Goal: Information Seeking & Learning: Learn about a topic

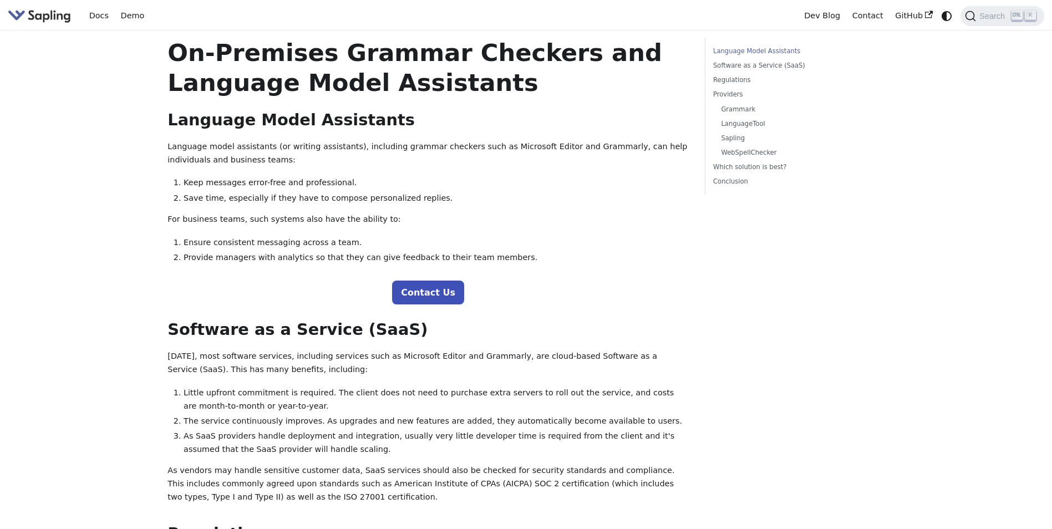
click at [48, 13] on img "Main" at bounding box center [39, 16] width 63 height 16
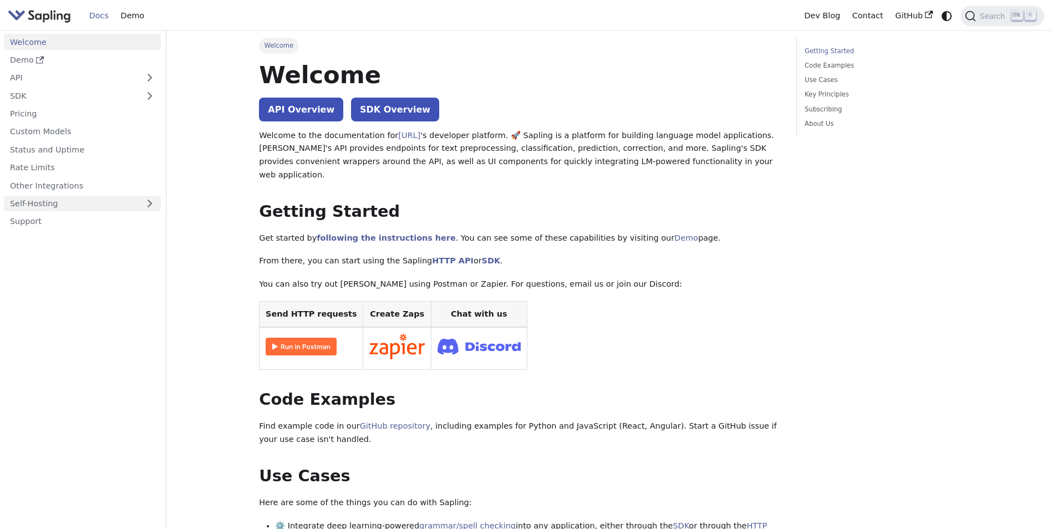
click at [29, 200] on link "Self-Hosting" at bounding box center [82, 204] width 157 height 16
click at [46, 217] on link "Overview" at bounding box center [85, 221] width 151 height 16
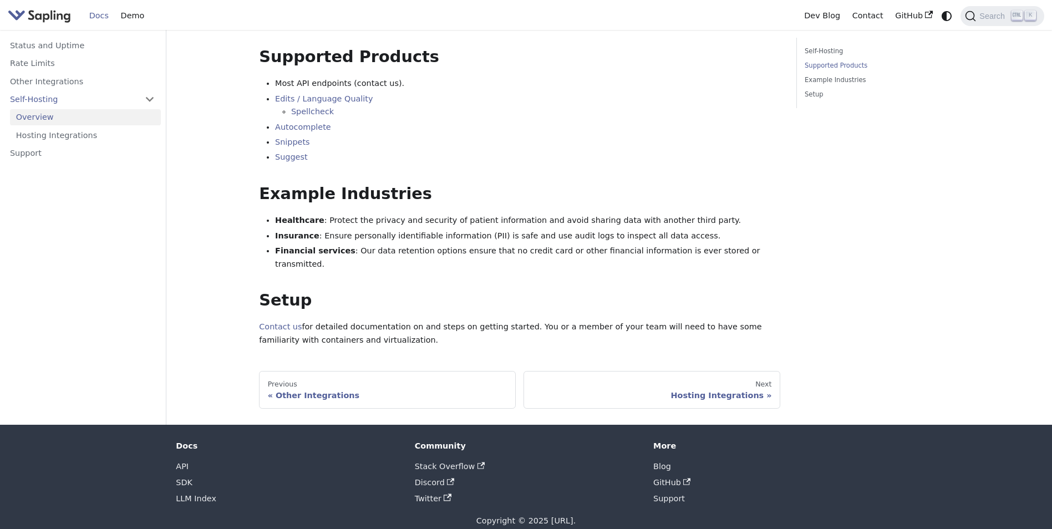
scroll to position [181, 0]
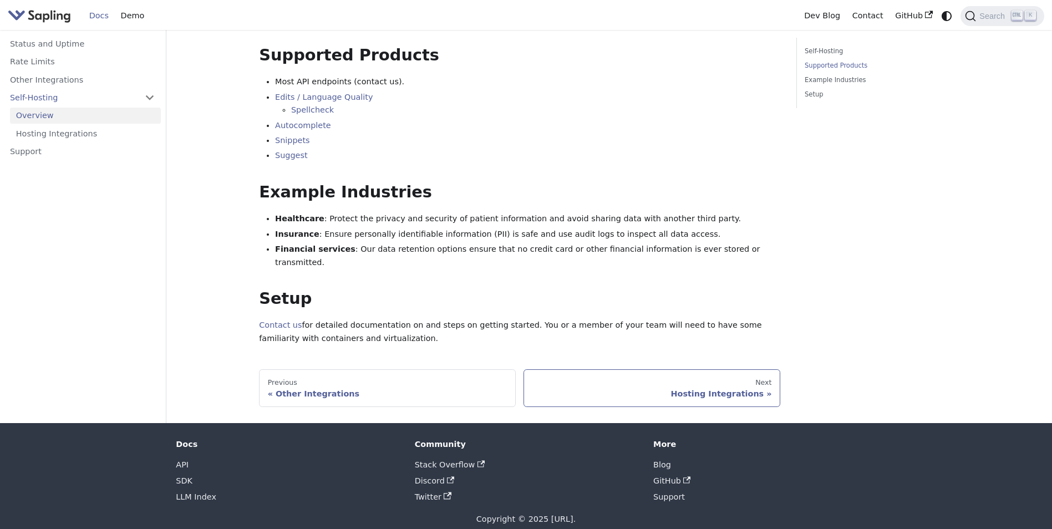
click at [753, 389] on div "Hosting Integrations" at bounding box center [652, 394] width 240 height 10
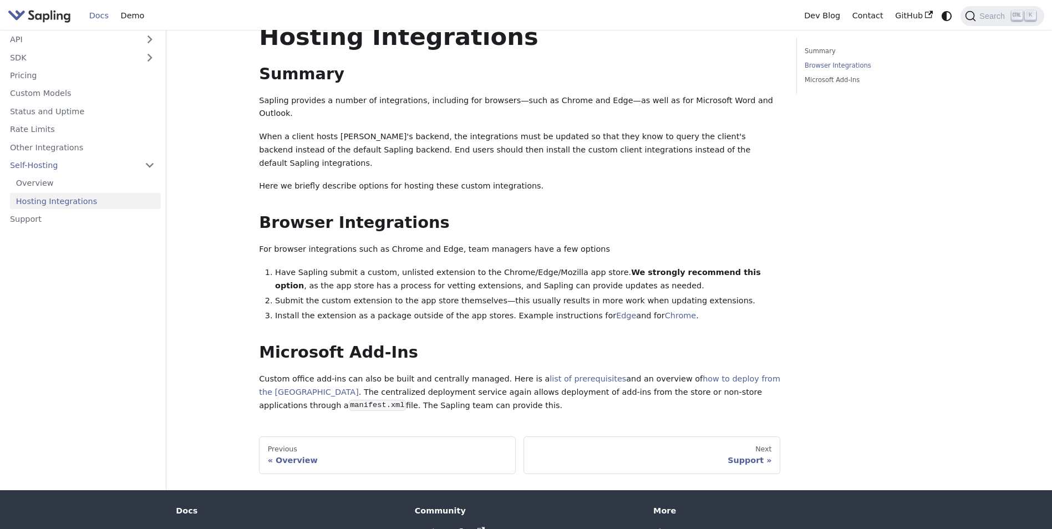
scroll to position [93, 0]
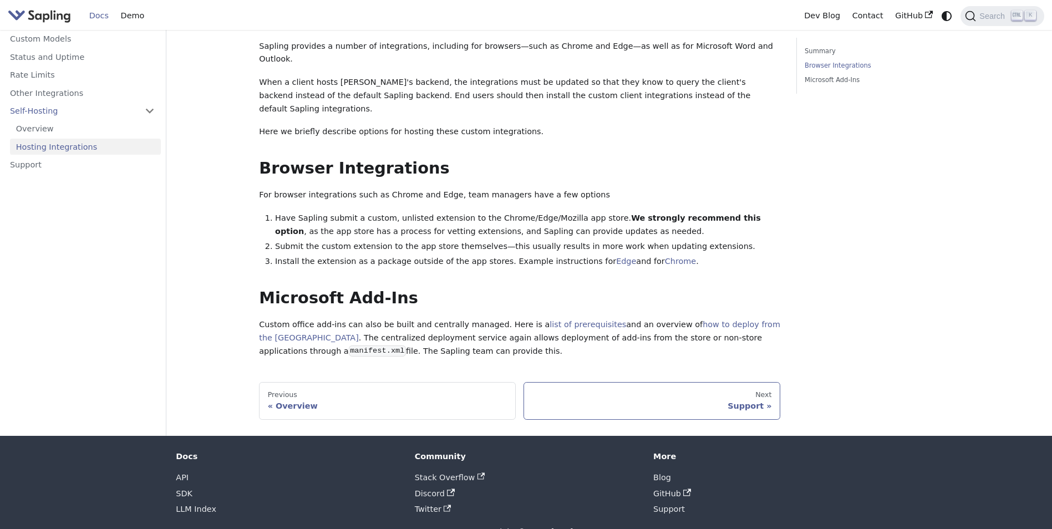
click at [746, 390] on div "Next" at bounding box center [652, 394] width 240 height 9
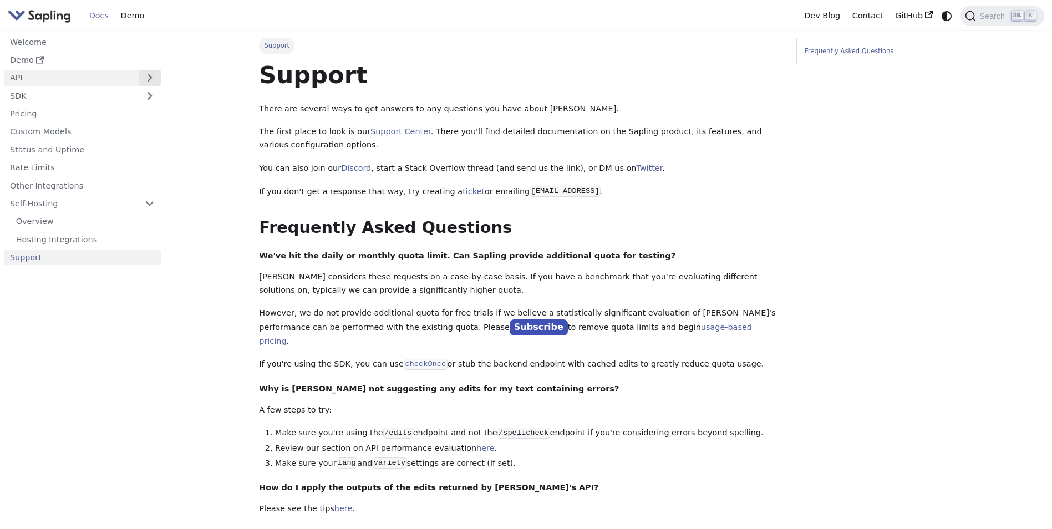
click at [145, 72] on button "Expand sidebar category 'API'" at bounding box center [150, 78] width 22 height 16
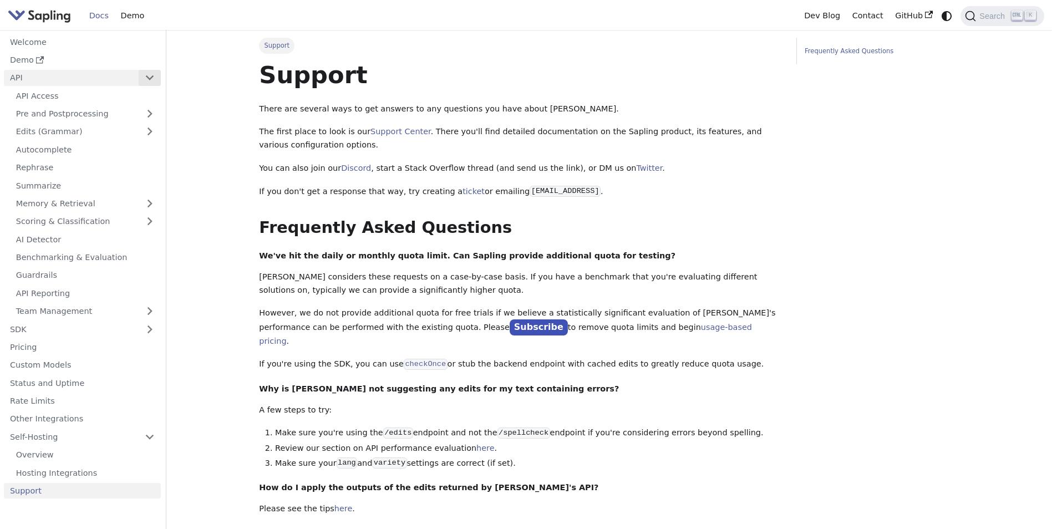
click at [145, 72] on button "Collapse sidebar category 'API'" at bounding box center [150, 78] width 22 height 16
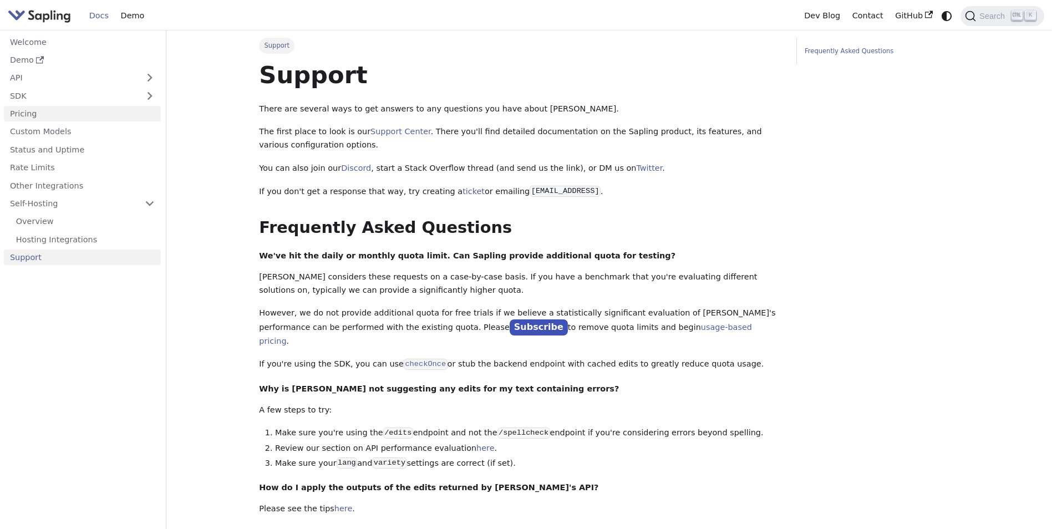
click at [30, 113] on link "Pricing" at bounding box center [82, 114] width 157 height 16
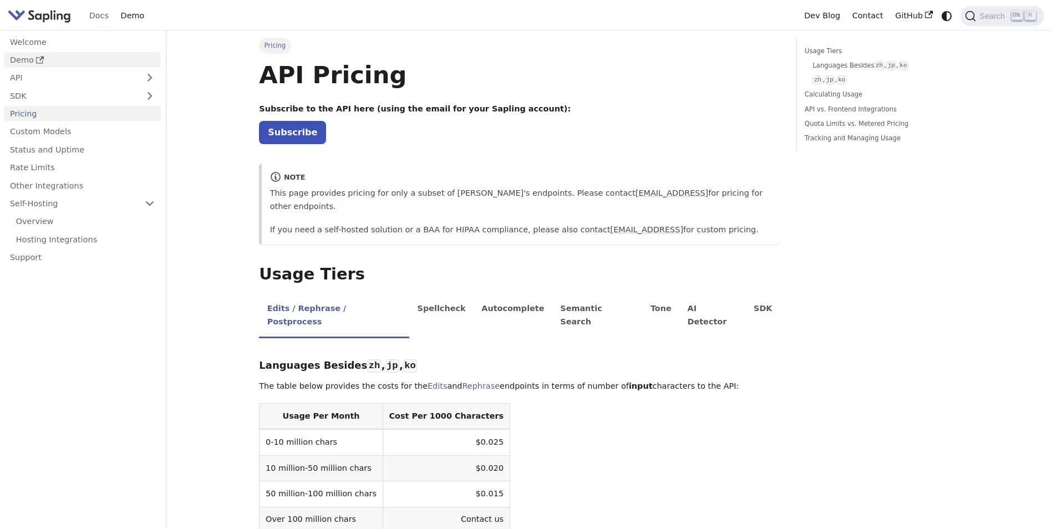
click at [22, 59] on link "Demo" at bounding box center [82, 60] width 157 height 16
